Goal: Task Accomplishment & Management: Use online tool/utility

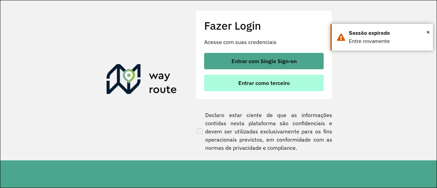
click at [279, 85] on span "Entrar como terceiro" at bounding box center [265, 82] width 52 height 5
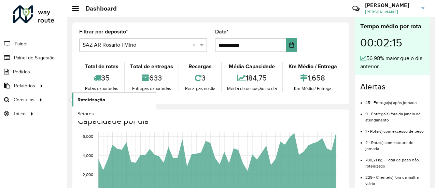
click at [98, 102] on span "Roteirização" at bounding box center [92, 99] width 28 height 7
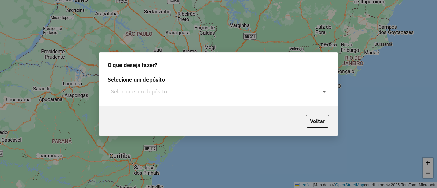
click at [324, 93] on span at bounding box center [325, 91] width 9 height 8
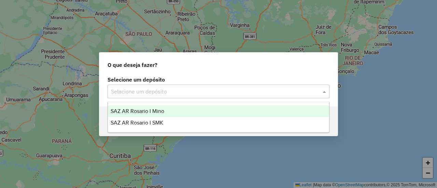
click at [149, 110] on span "SAZ AR Rosario I Mino" at bounding box center [138, 111] width 54 height 6
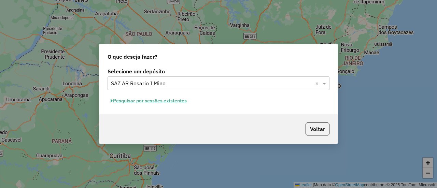
click at [177, 101] on button "Pesquisar por sessões existentes" at bounding box center [149, 101] width 82 height 11
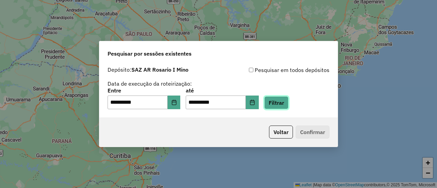
click at [289, 103] on button "Filtrar" at bounding box center [276, 102] width 24 height 13
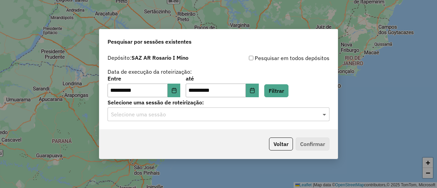
click at [324, 117] on span at bounding box center [325, 114] width 9 height 8
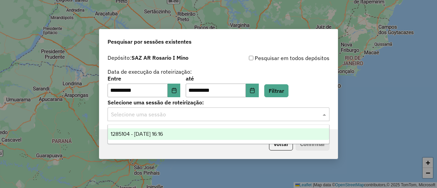
click at [163, 135] on span "1285104 - [DATE] 16:16" at bounding box center [137, 134] width 52 height 6
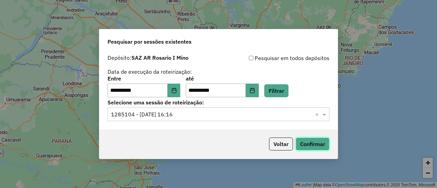
click at [313, 144] on button "Confirmar" at bounding box center [313, 144] width 34 height 13
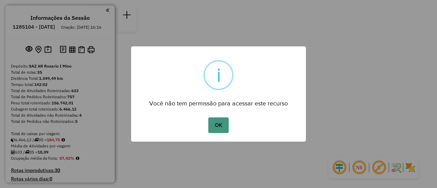
click at [219, 121] on button "OK" at bounding box center [218, 126] width 20 height 16
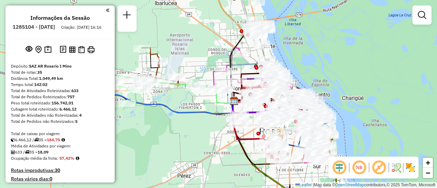
drag, startPoint x: 194, startPoint y: 67, endPoint x: 203, endPoint y: 126, distance: 59.8
click at [203, 126] on div "Janela de atendimento Grade de atendimento Capacidade Transportadoras Veículos …" at bounding box center [218, 94] width 437 height 188
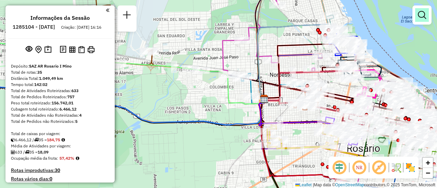
click at [421, 14] on em at bounding box center [422, 15] width 8 height 8
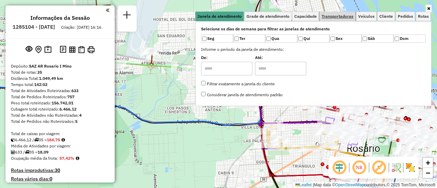
click at [348, 16] on span "Transportadoras" at bounding box center [338, 16] width 32 height 4
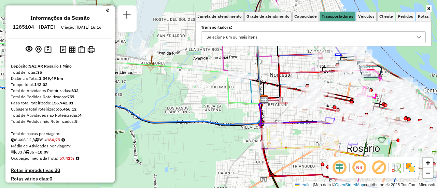
click at [422, 36] on icon at bounding box center [419, 37] width 5 height 5
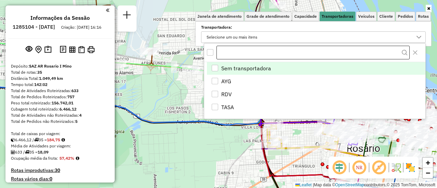
scroll to position [4, 24]
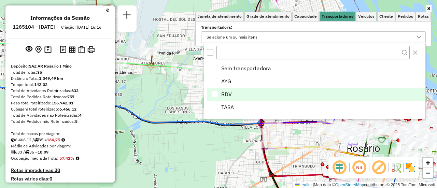
click at [216, 92] on div "RDV" at bounding box center [215, 94] width 6 height 6
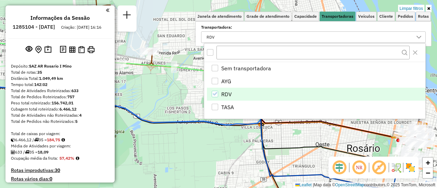
click at [312, 125] on icon at bounding box center [330, 116] width 139 height 41
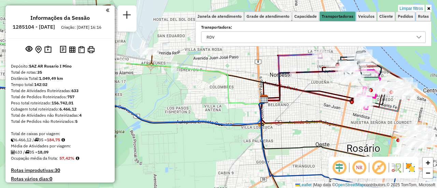
select select "**********"
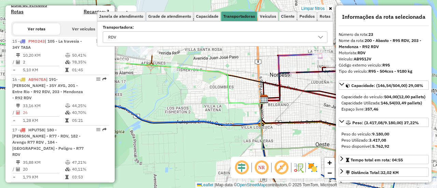
scroll to position [586, 0]
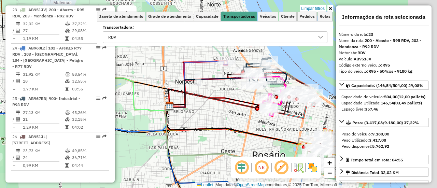
drag, startPoint x: 311, startPoint y: 103, endPoint x: 164, endPoint y: 127, distance: 148.4
click at [164, 127] on div "Limpar filtros Janela de atendimento Grade de atendimento Capacidade Transporta…" at bounding box center [218, 94] width 437 height 188
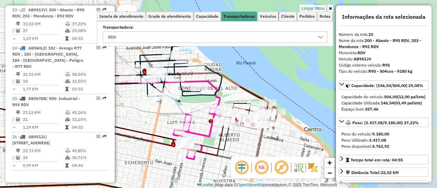
drag, startPoint x: 252, startPoint y: 95, endPoint x: 186, endPoint y: 111, distance: 68.6
click at [179, 111] on div "Limpar filtros Janela de atendimento Grade de atendimento Capacidade Transporta…" at bounding box center [218, 94] width 437 height 188
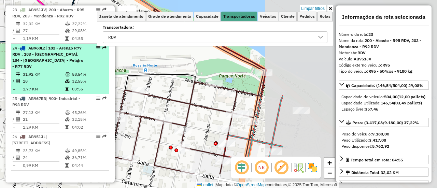
drag, startPoint x: 295, startPoint y: 109, endPoint x: 90, endPoint y: 77, distance: 206.9
click at [90, 77] on hb-router-mapa "Informações da Sessão 1285104 - 30/09/2025 Criação: 29/09/2025 16:16 Depósito: …" at bounding box center [218, 94] width 437 height 188
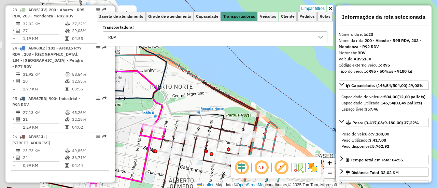
drag, startPoint x: 157, startPoint y: 92, endPoint x: 208, endPoint y: 120, distance: 58.3
click at [208, 120] on div "Limpar filtros Janela de atendimento Grade de atendimento Capacidade Transporta…" at bounding box center [218, 94] width 437 height 188
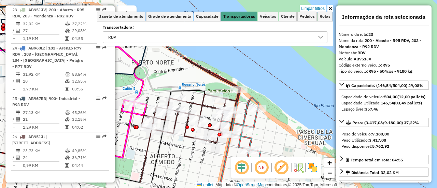
drag, startPoint x: 166, startPoint y: 106, endPoint x: 147, endPoint y: 82, distance: 30.9
click at [144, 82] on icon at bounding box center [40, 75] width 206 height 56
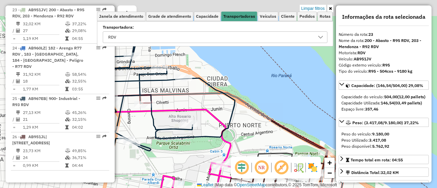
drag, startPoint x: 160, startPoint y: 84, endPoint x: 274, endPoint y: 158, distance: 136.4
click at [274, 158] on hb-router-mapa "Informações da Sessão 1285104 - 30/09/2025 Criação: 29/09/2025 16:16 Depósito: …" at bounding box center [218, 94] width 437 height 188
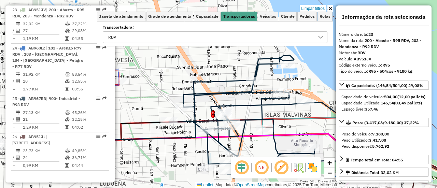
drag, startPoint x: 200, startPoint y: 113, endPoint x: 296, endPoint y: 126, distance: 96.2
click at [296, 126] on div "Rota 26 - Placa AB951JL 0000353998 - D AMORE ANALIA VERONICA Limpar filtros Jan…" at bounding box center [218, 94] width 437 height 188
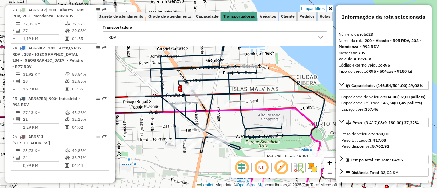
drag, startPoint x: 292, startPoint y: 125, endPoint x: 260, endPoint y: 103, distance: 38.7
click at [260, 108] on icon at bounding box center [125, 136] width 392 height 56
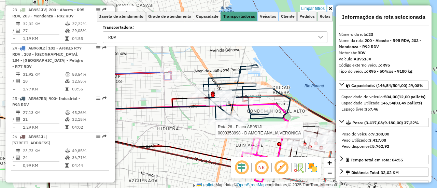
click at [195, 146] on div "Rota 26 - Placa AB951JL 0000353998 - D AMORE ANALIA VERONICA Limpar filtros Jan…" at bounding box center [218, 94] width 437 height 188
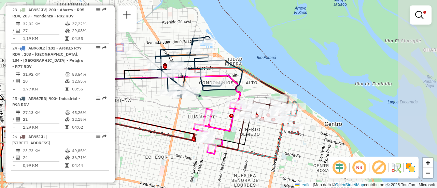
drag, startPoint x: 279, startPoint y: 136, endPoint x: 205, endPoint y: 102, distance: 81.8
click at [205, 102] on div "Limpar filtros Janela de atendimento Grade de atendimento Capacidade Transporta…" at bounding box center [218, 94] width 437 height 188
